Goal: Transaction & Acquisition: Book appointment/travel/reservation

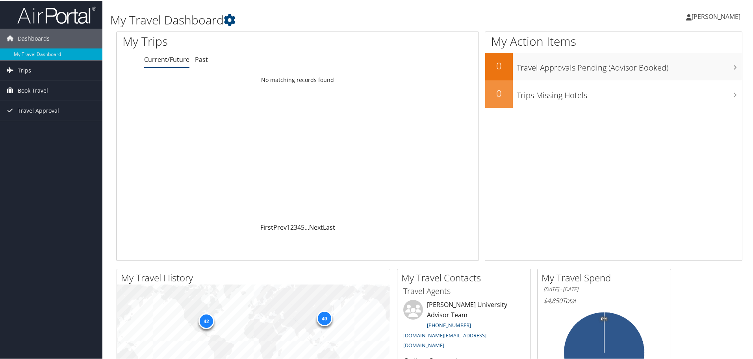
click at [24, 91] on span "Book Travel" at bounding box center [33, 90] width 30 height 20
click at [38, 130] on link "Book/Manage Online Trips" at bounding box center [51, 129] width 102 height 12
